Goal: Transaction & Acquisition: Purchase product/service

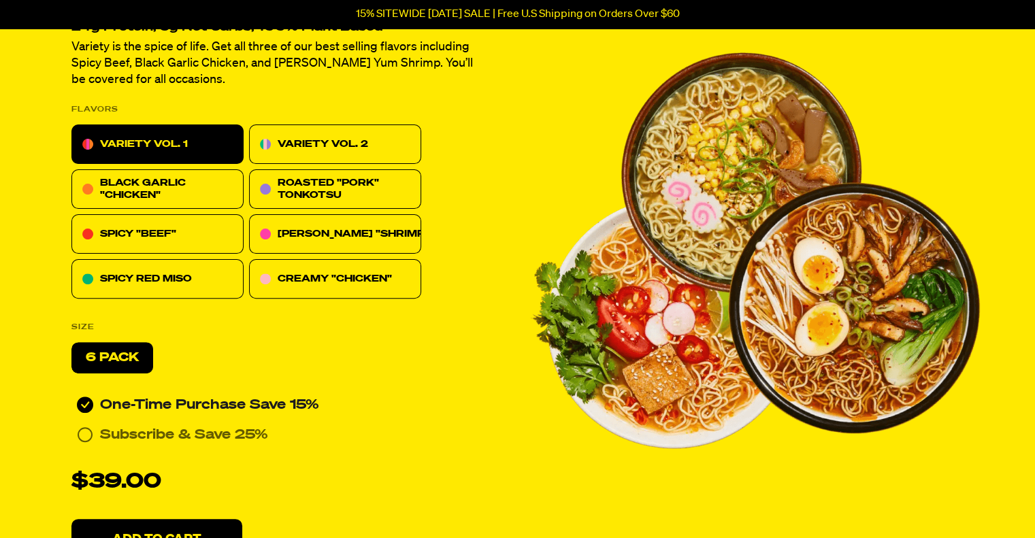
scroll to position [340, 0]
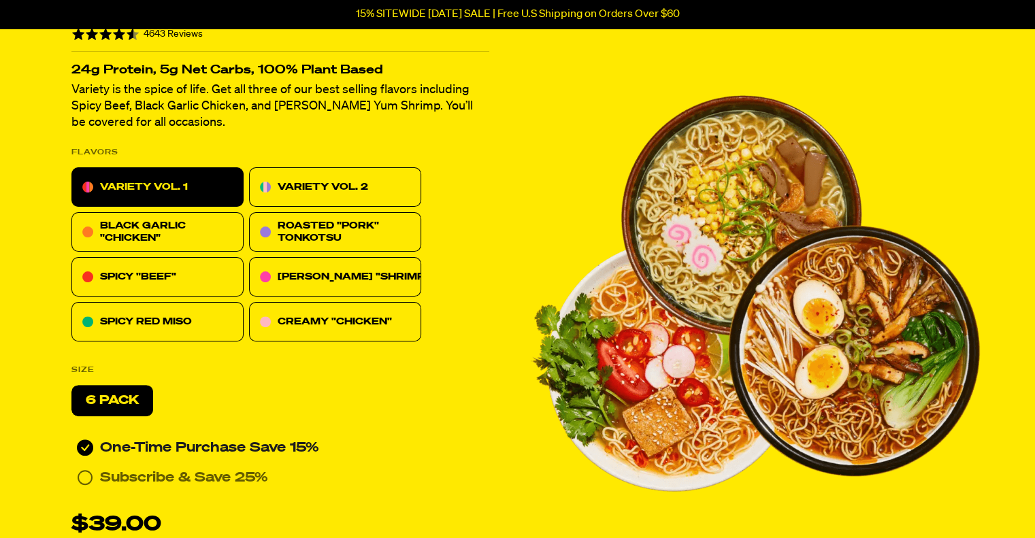
click at [334, 188] on p "VARIETY VOL. 2" at bounding box center [323, 187] width 90 height 16
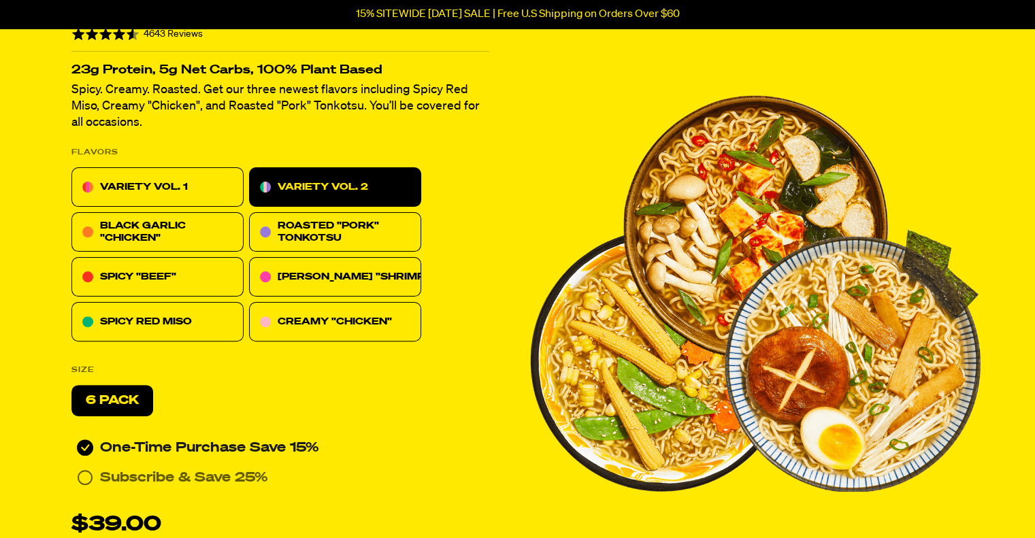
click at [200, 180] on div "VARIETY VOL. 1" at bounding box center [157, 186] width 172 height 39
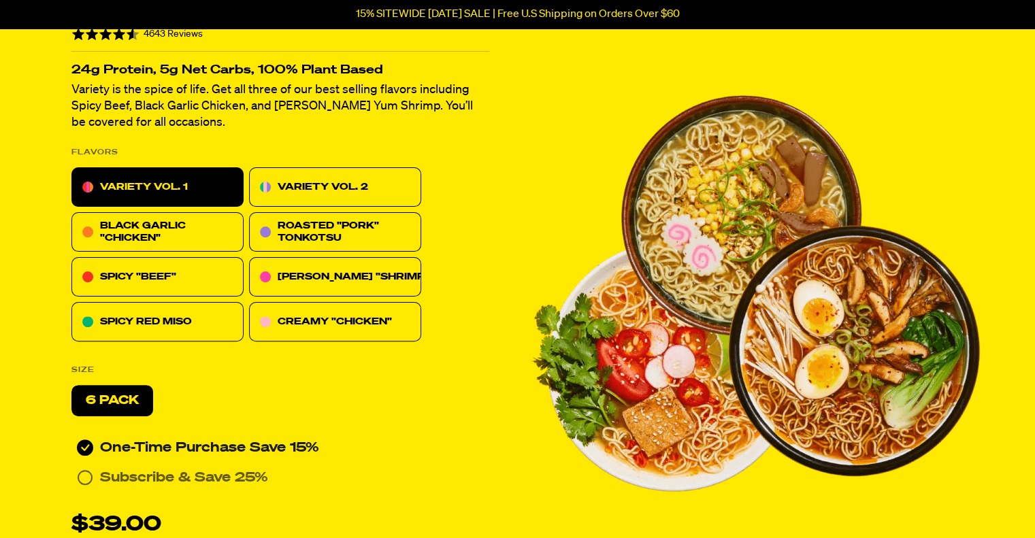
click at [378, 190] on div "VARIETY VOL. 2" at bounding box center [335, 186] width 172 height 39
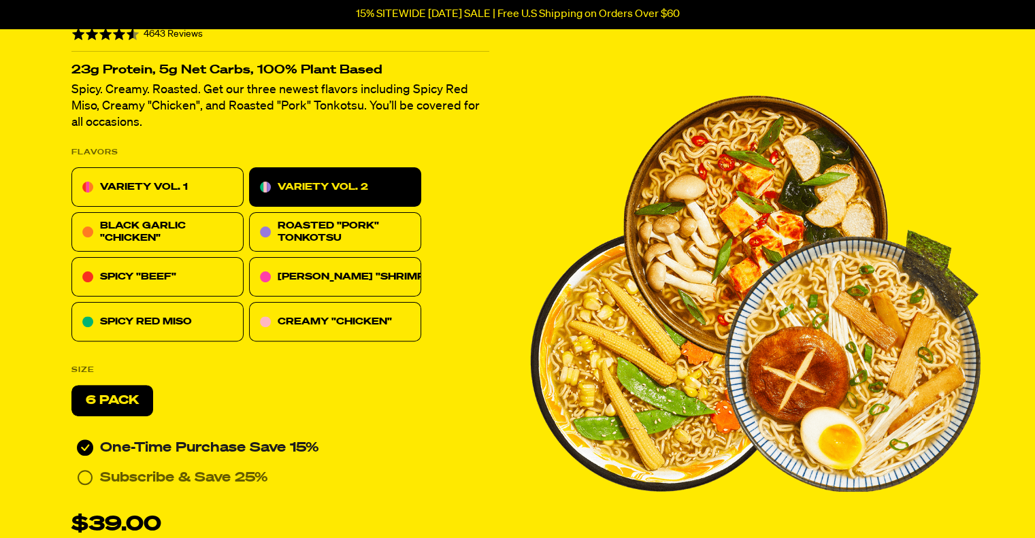
click at [201, 186] on div "VARIETY VOL. 1" at bounding box center [157, 186] width 172 height 39
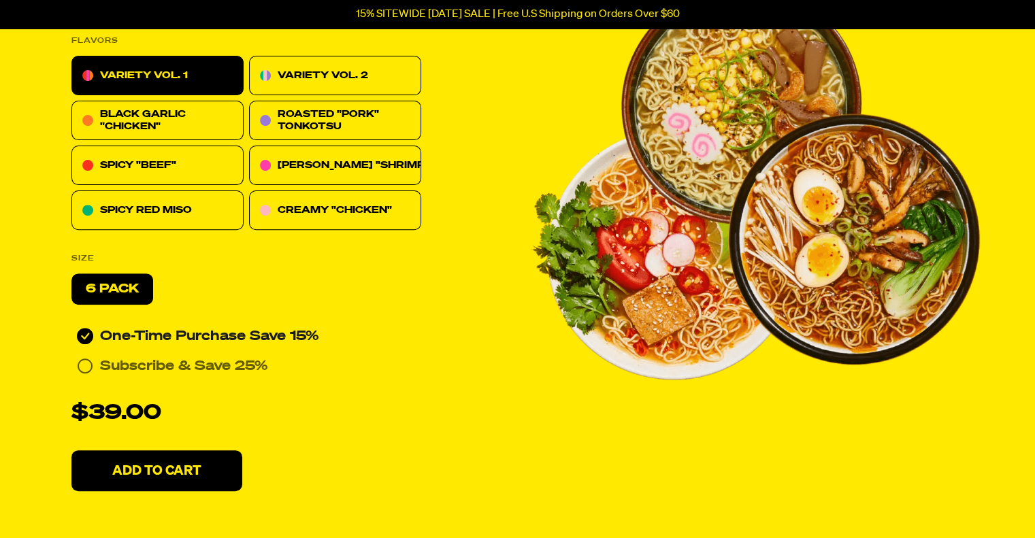
scroll to position [544, 0]
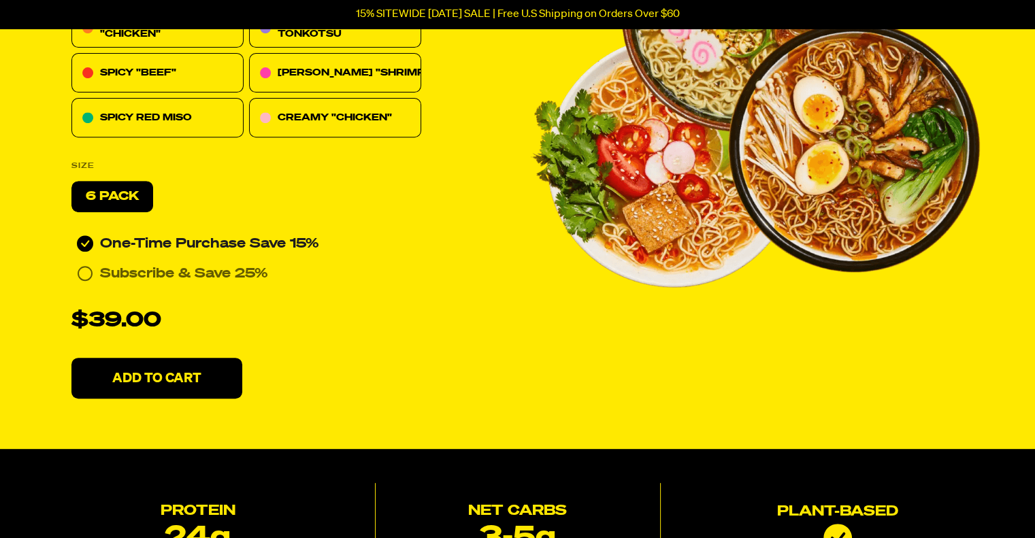
click at [203, 372] on button "Add To Cart" at bounding box center [156, 378] width 171 height 41
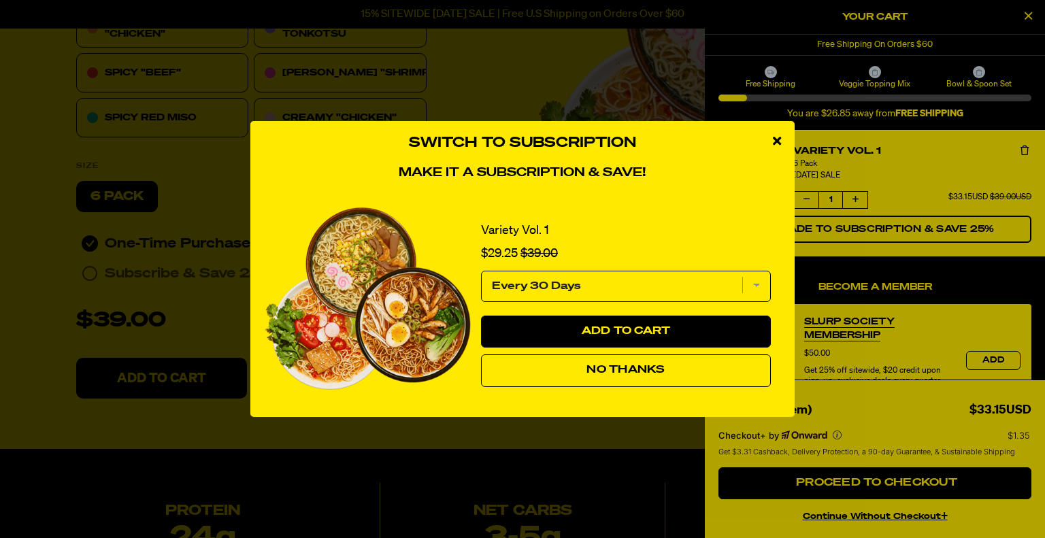
click at [667, 376] on button "No Thanks" at bounding box center [626, 370] width 290 height 33
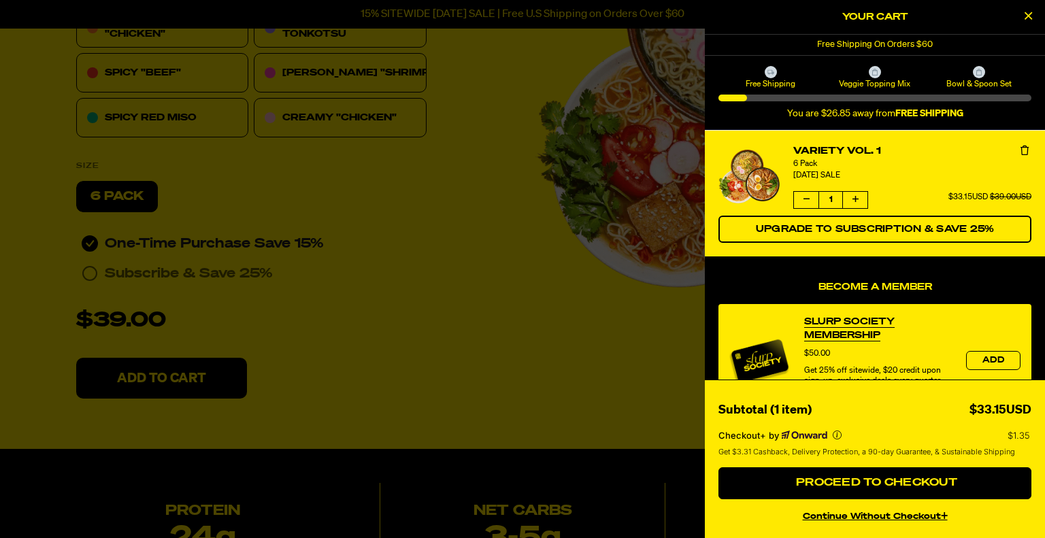
click at [567, 337] on div at bounding box center [522, 269] width 1045 height 538
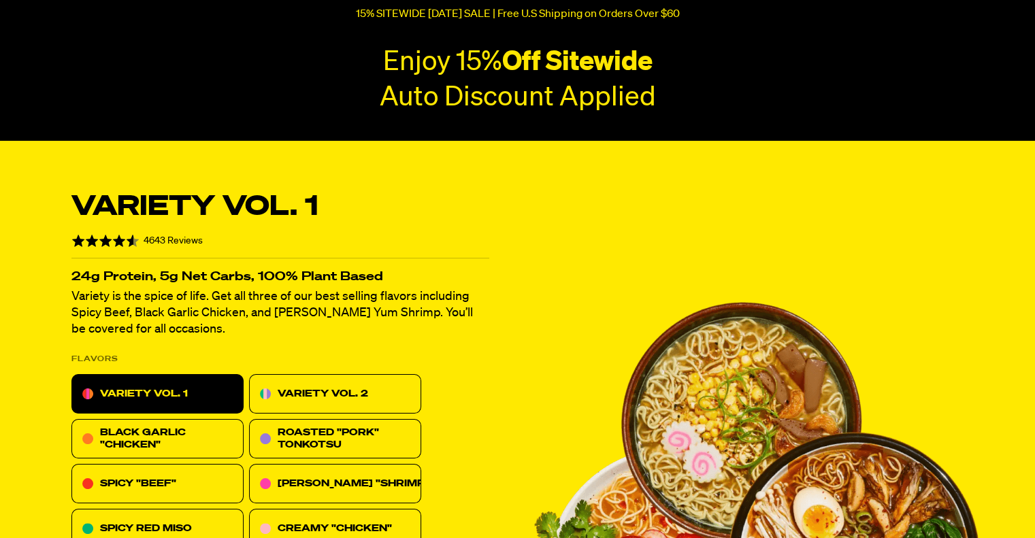
scroll to position [0, 0]
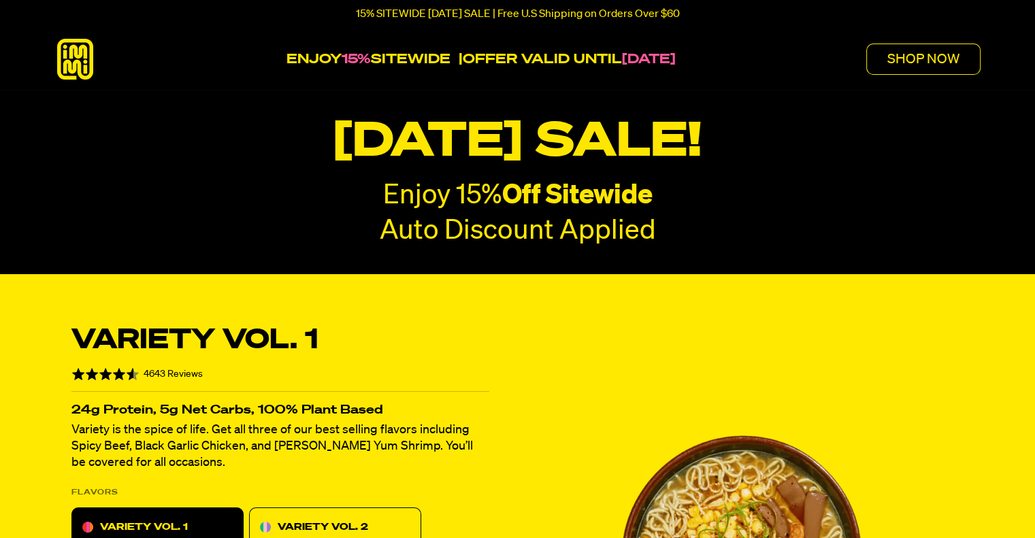
click at [927, 63] on p "SHOP NOW" at bounding box center [923, 59] width 72 height 14
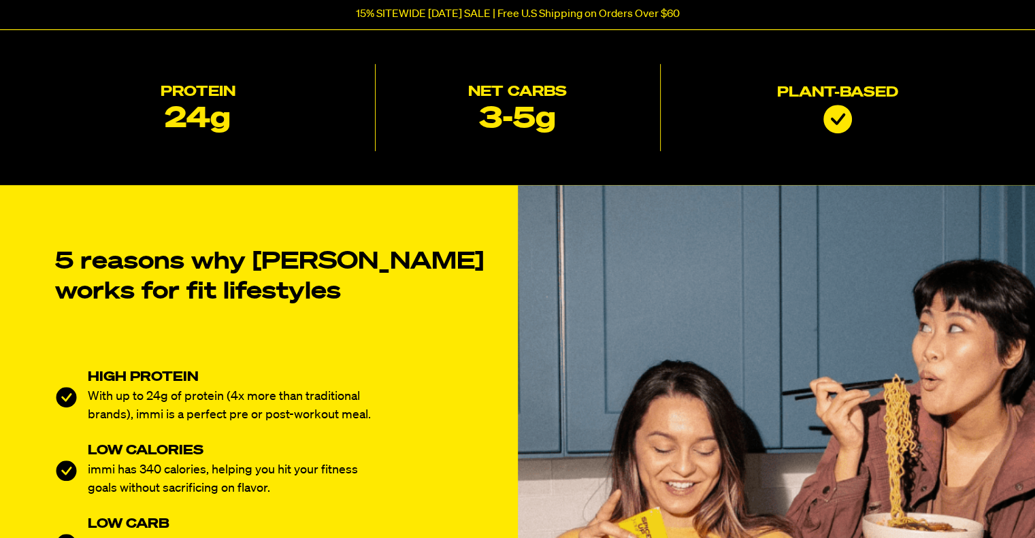
scroll to position [952, 0]
